Goal: Information Seeking & Learning: Learn about a topic

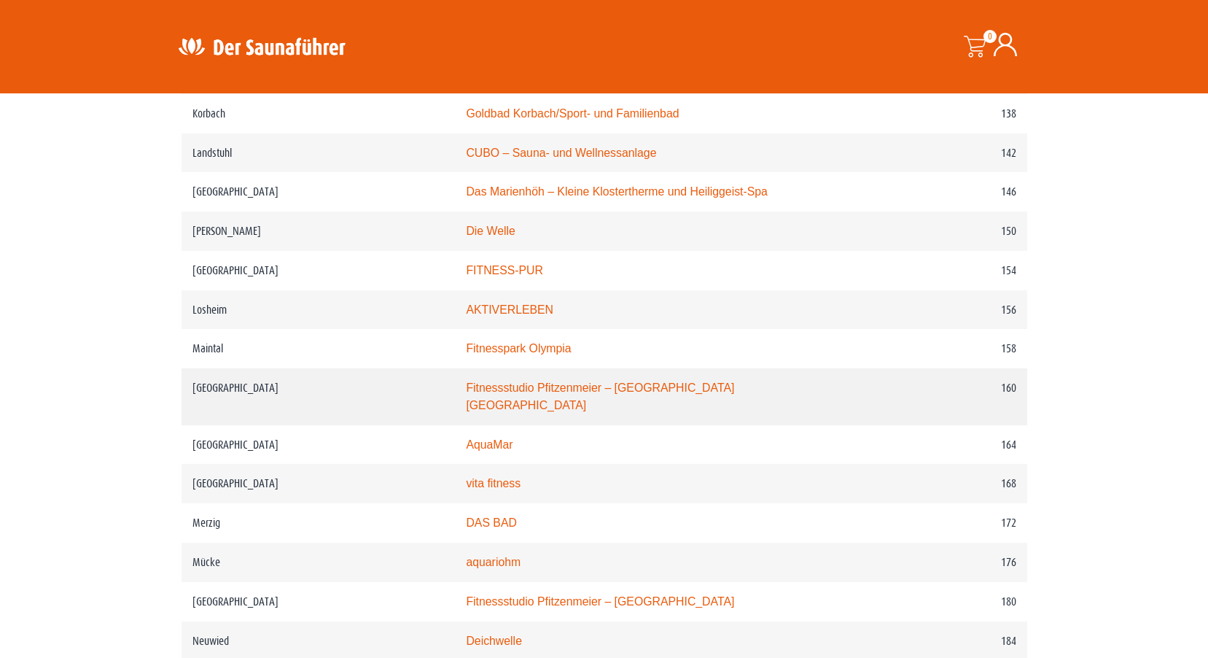
scroll to position [2115, 0]
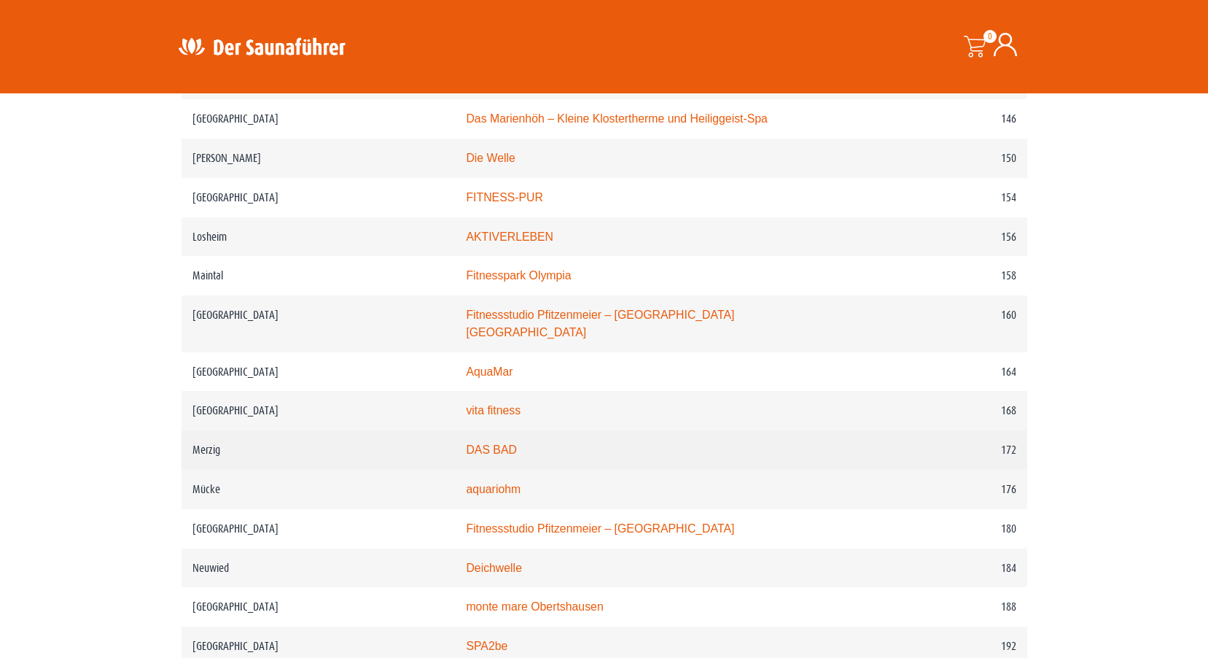
click at [489, 443] on link "DAS BAD" at bounding box center [491, 449] width 51 height 12
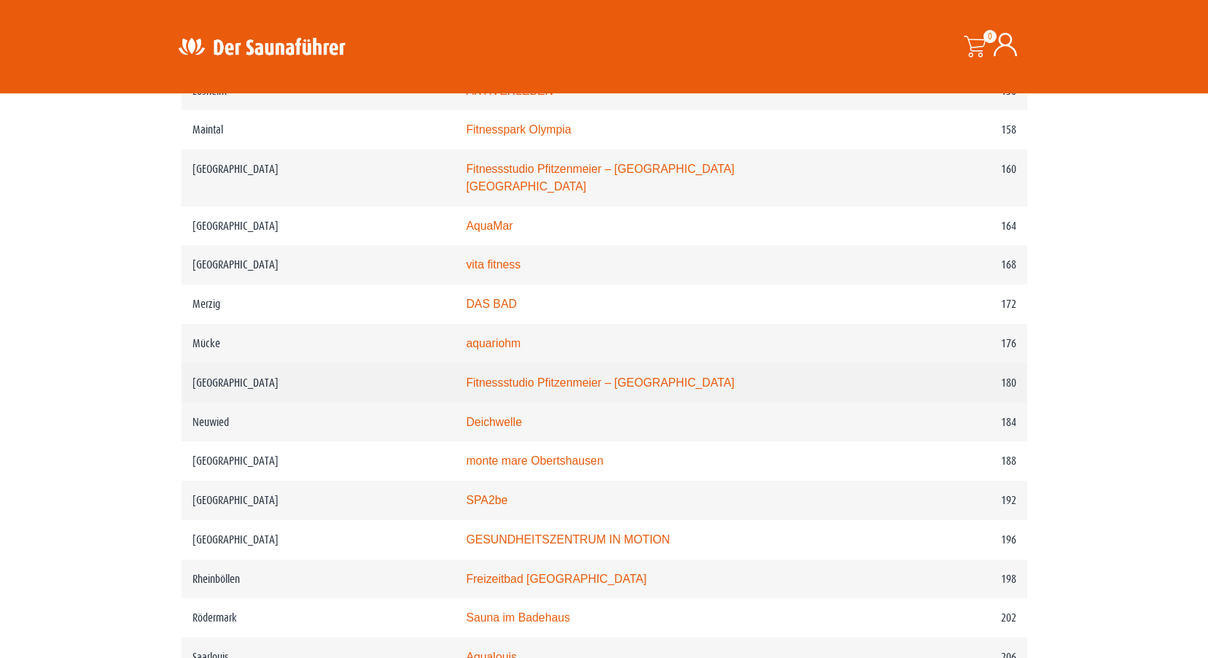
scroll to position [2333, 0]
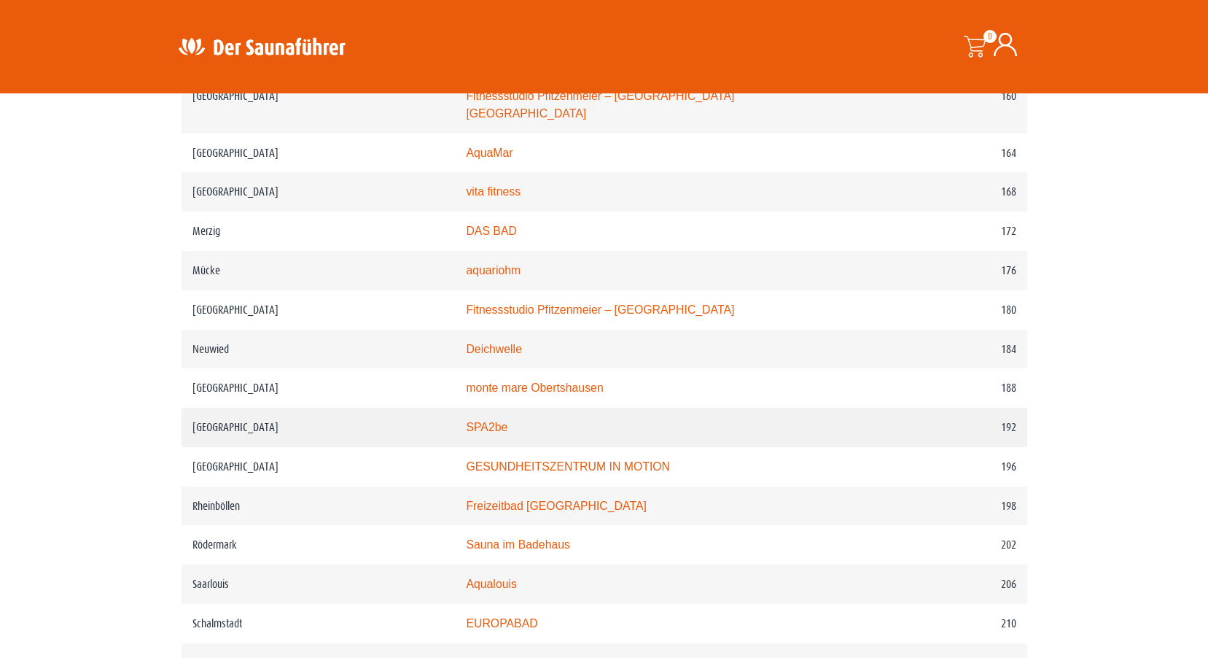
click at [498, 426] on link "SPA2be" at bounding box center [487, 427] width 42 height 12
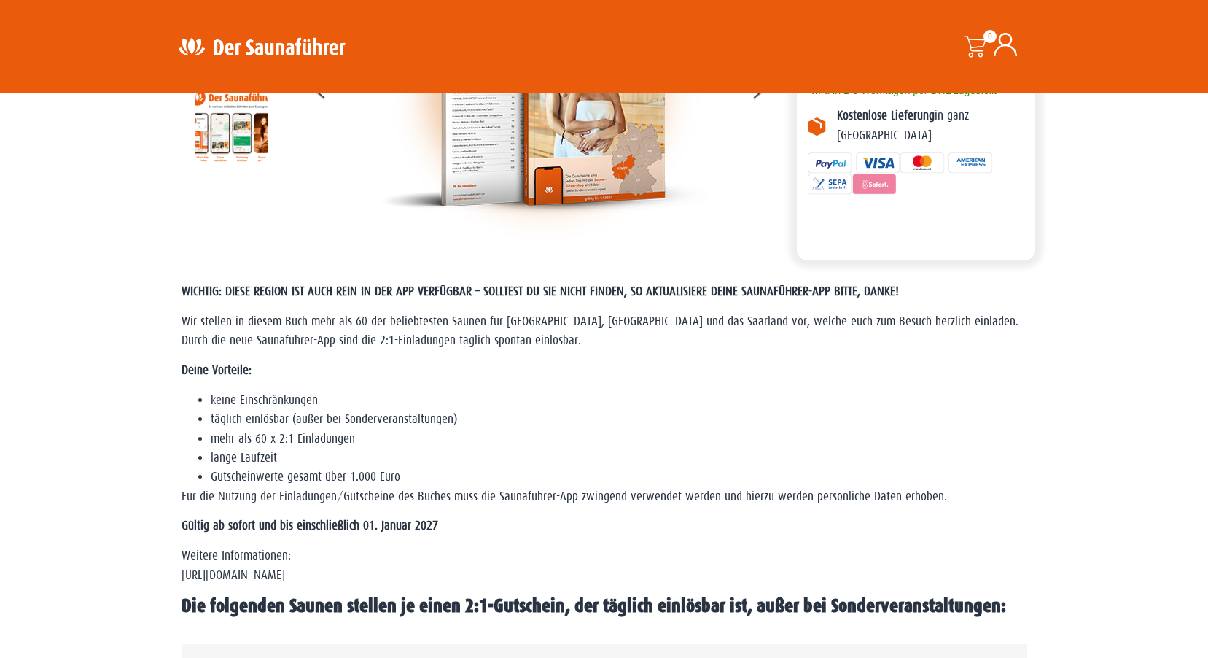
scroll to position [0, 0]
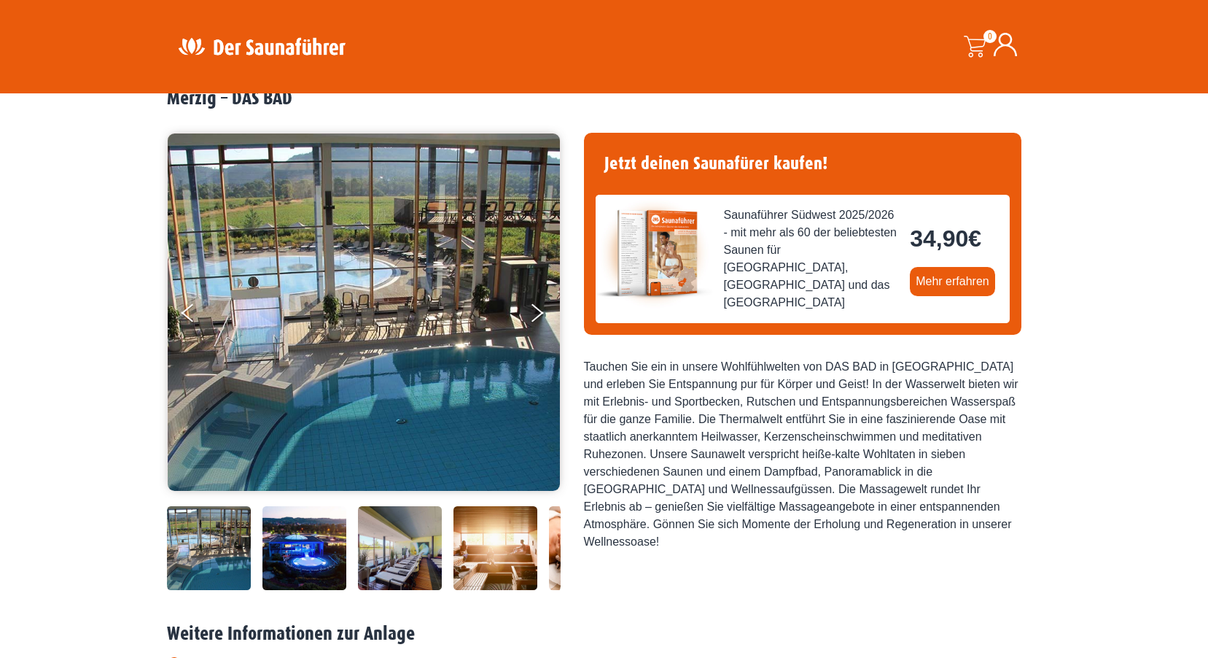
scroll to position [438, 0]
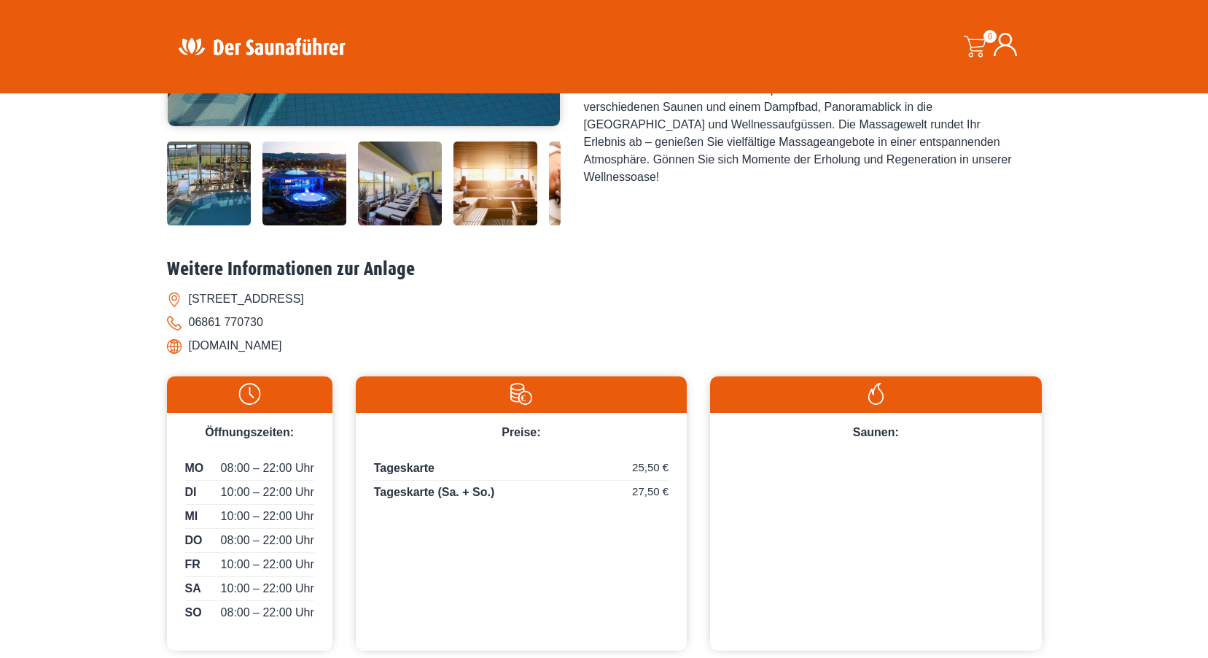
click at [278, 348] on li "[DOMAIN_NAME]" at bounding box center [604, 345] width 875 height 23
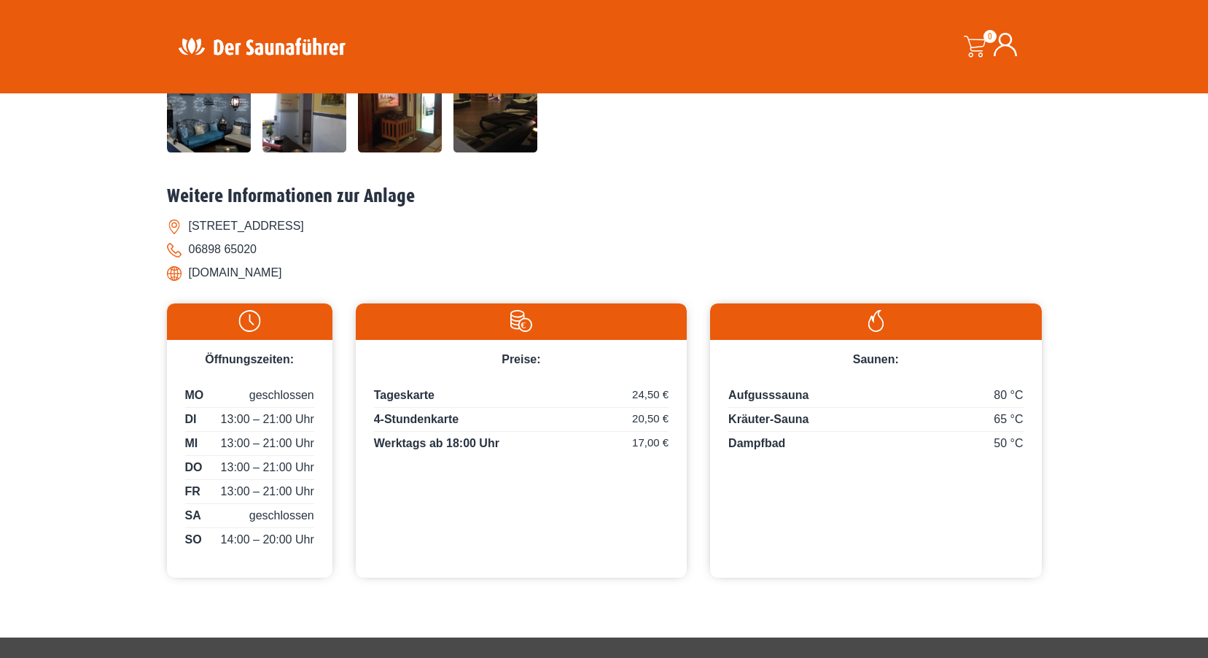
scroll to position [219, 0]
